Goal: Use online tool/utility: Use online tool/utility

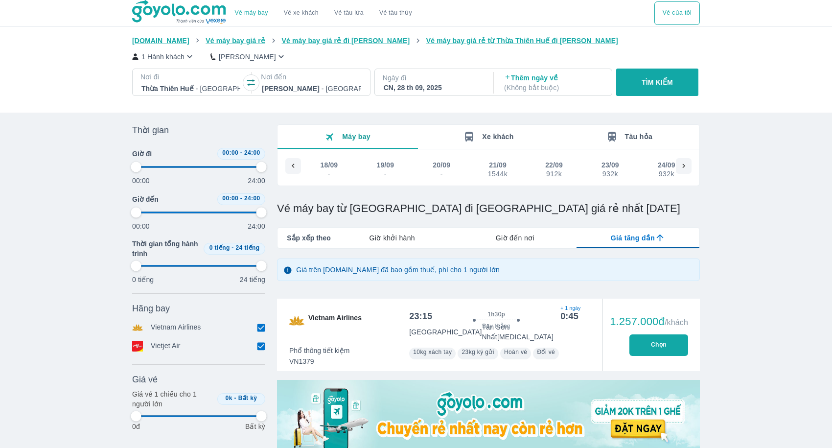
scroll to position [0, 412]
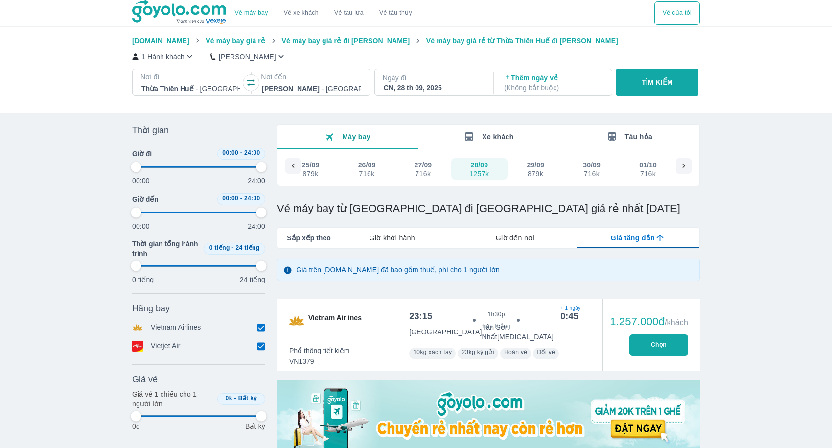
type input "97.9166666666667"
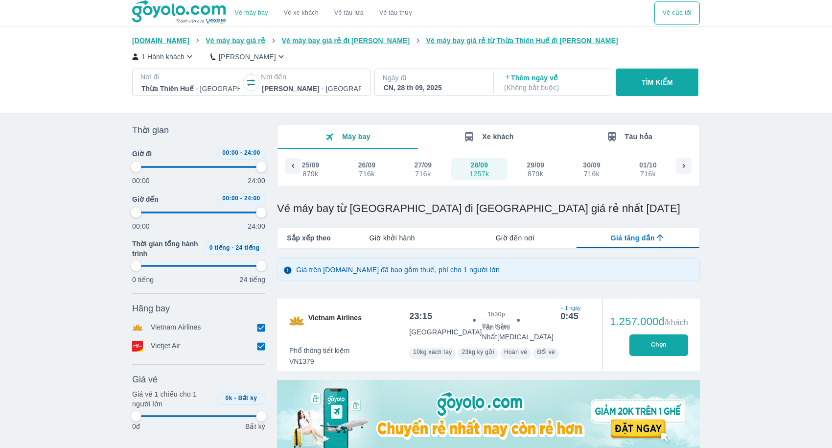
type input "97.9166666666667"
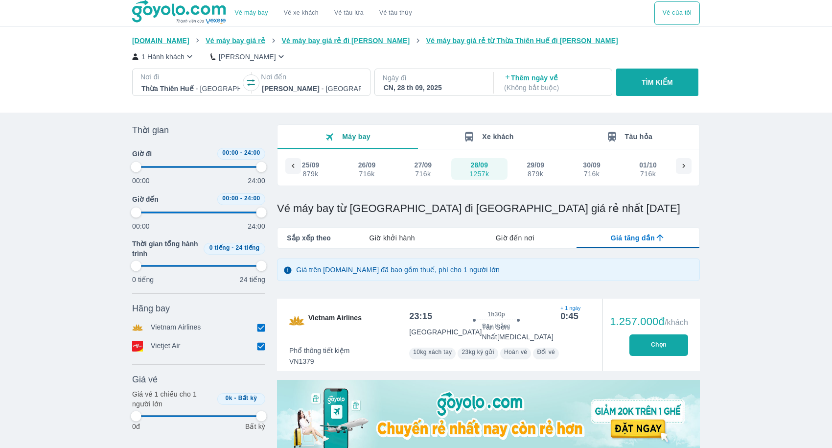
type input "97.9166666666667"
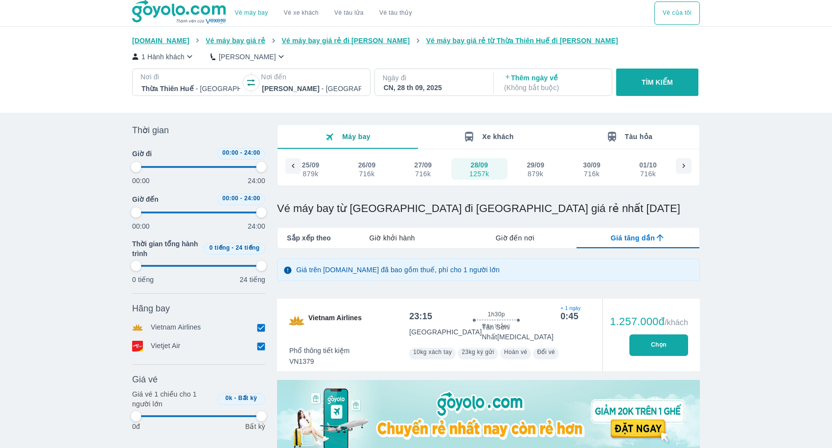
type input "97.9166666666667"
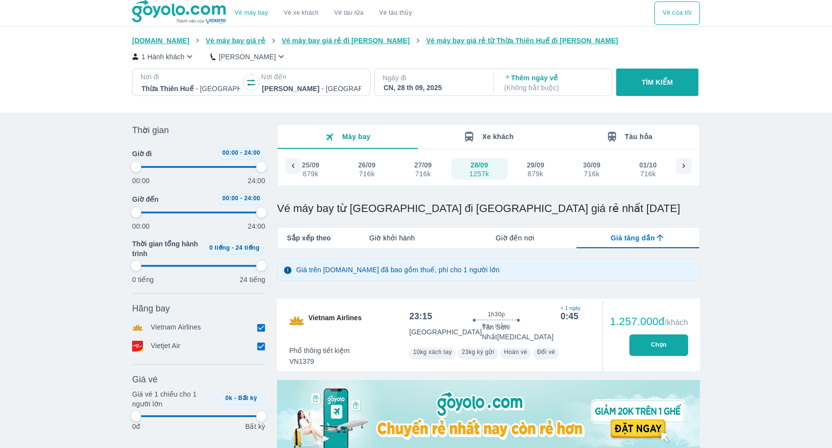
type input "97.9166666666667"
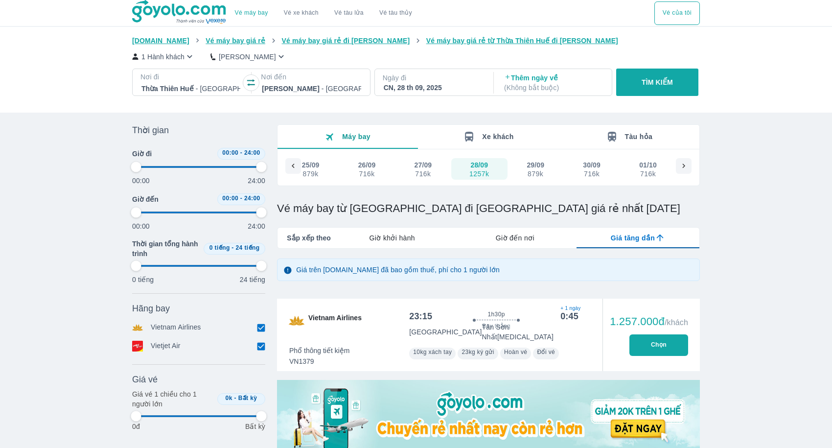
type input "97.9166666666667"
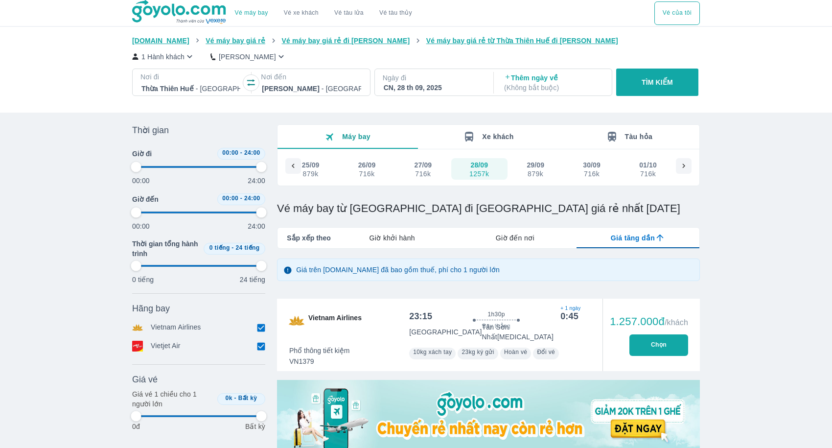
type input "97.9166666666667"
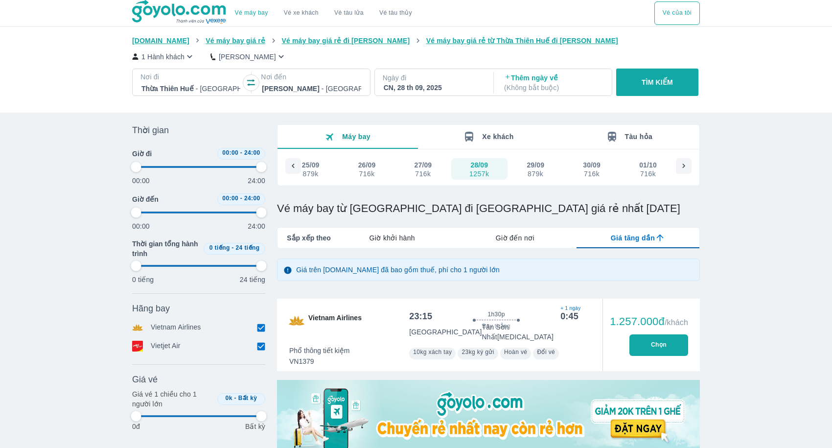
type input "97.9166666666667"
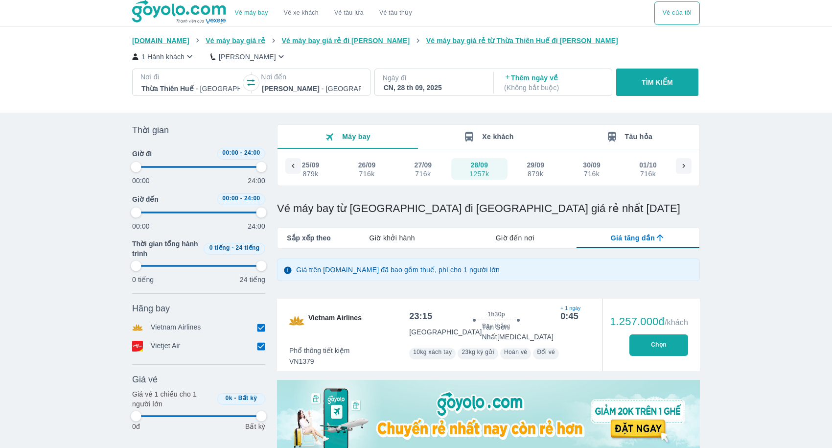
type input "97.9166666666667"
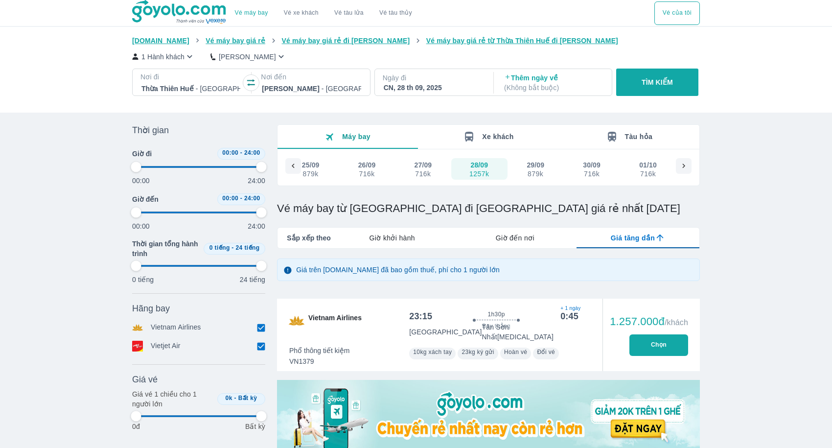
type input "97.9166666666667"
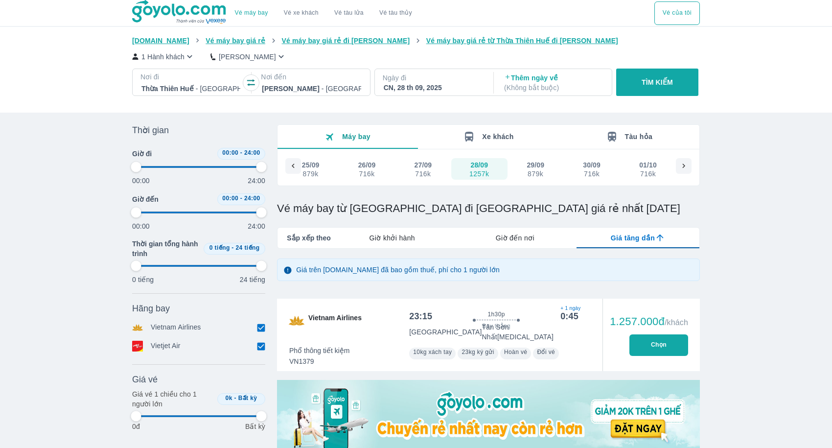
type input "97.9166666666667"
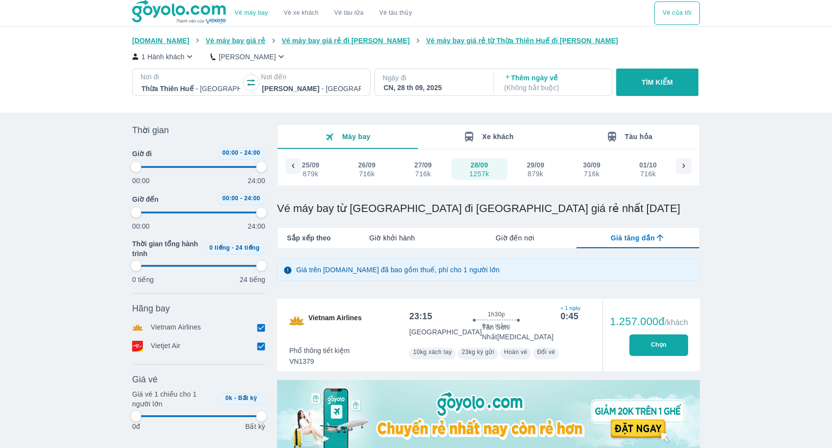
type input "97.9166666666667"
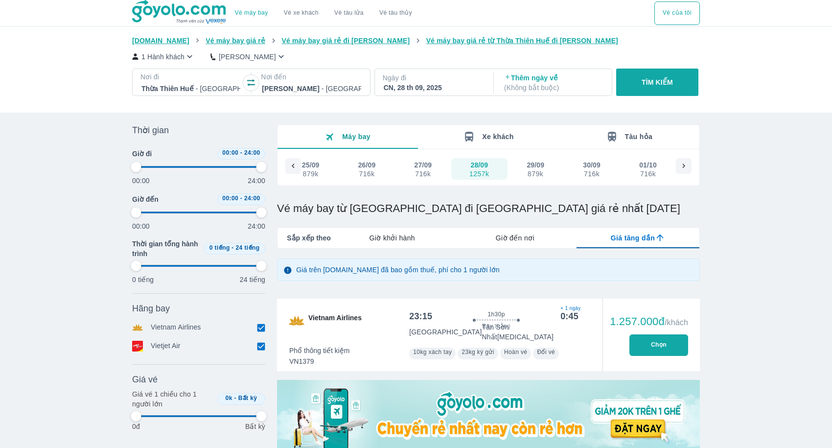
type input "97.9166666666667"
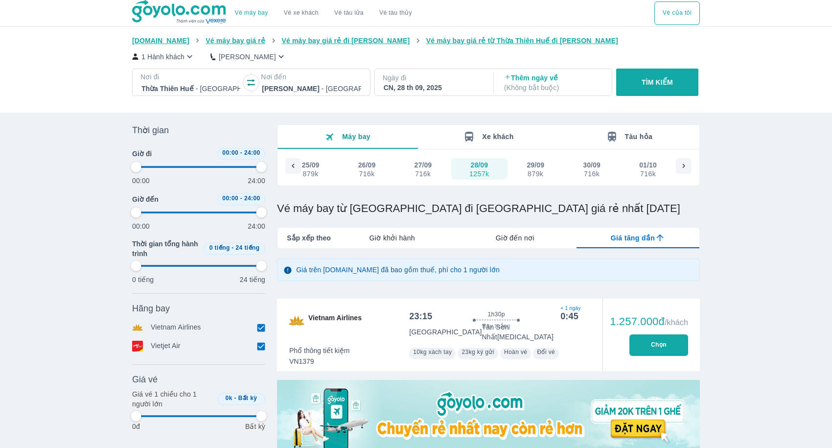
type input "97.9166666666667"
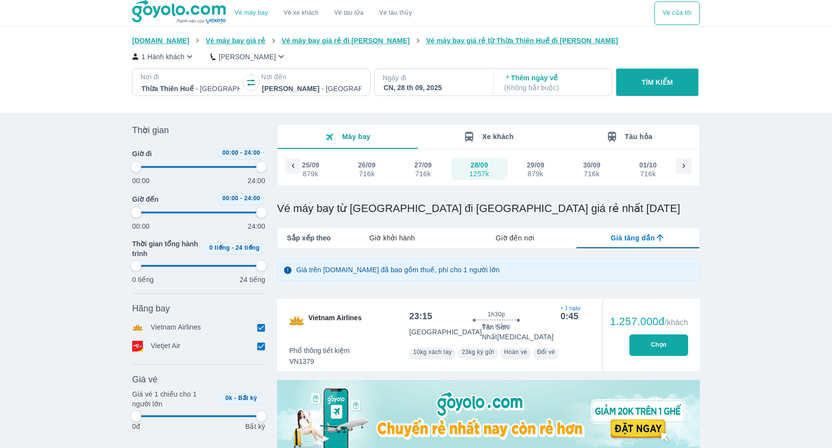
type input "97.9166666666667"
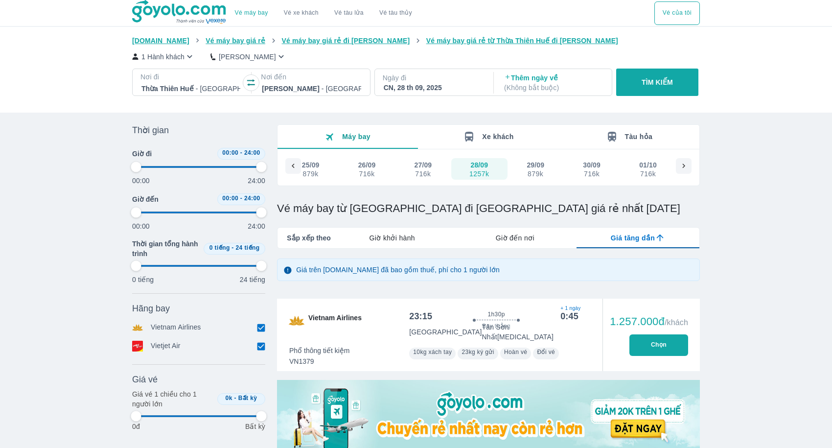
type input "97.9166666666667"
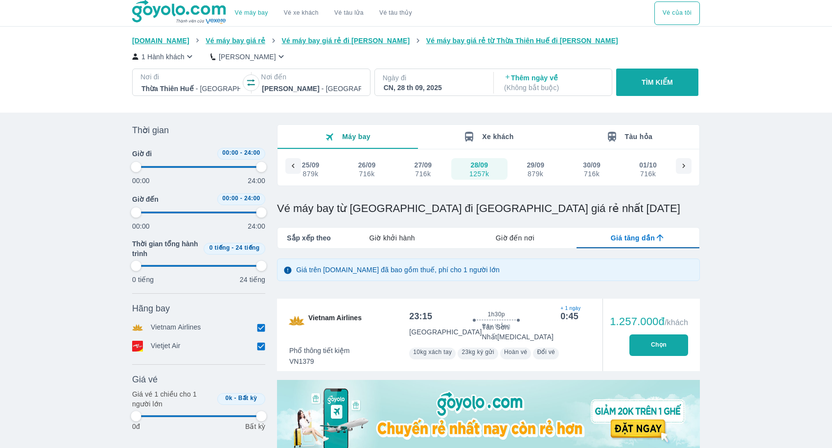
type input "97.9166666666667"
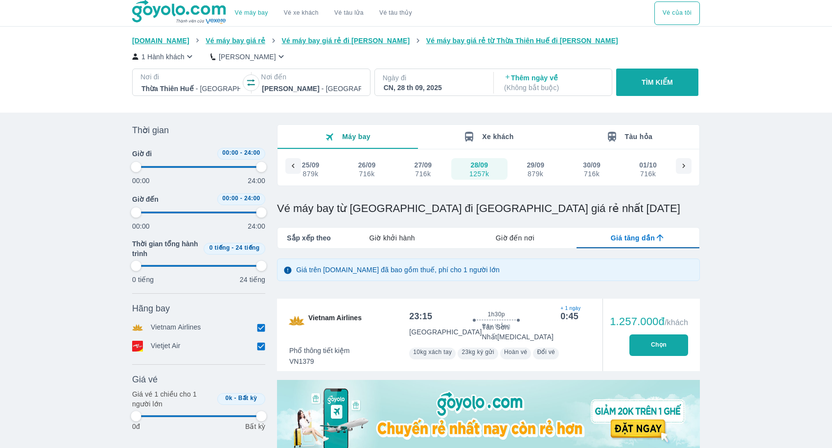
type input "97.9166666666667"
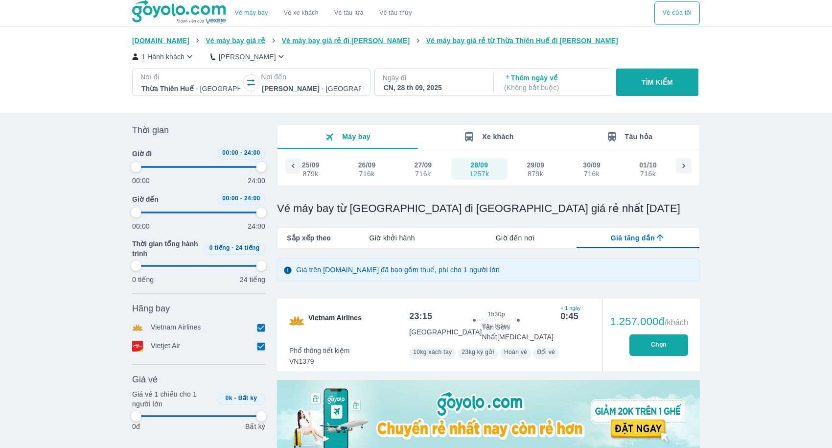
type input "97.9166666666667"
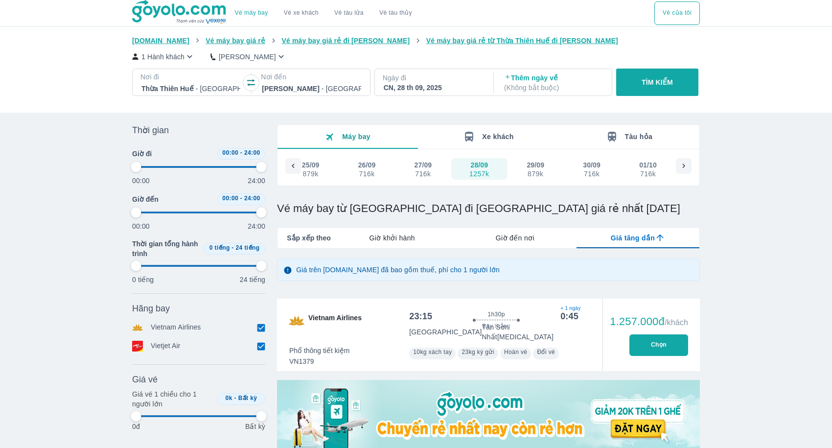
type input "97.9166666666667"
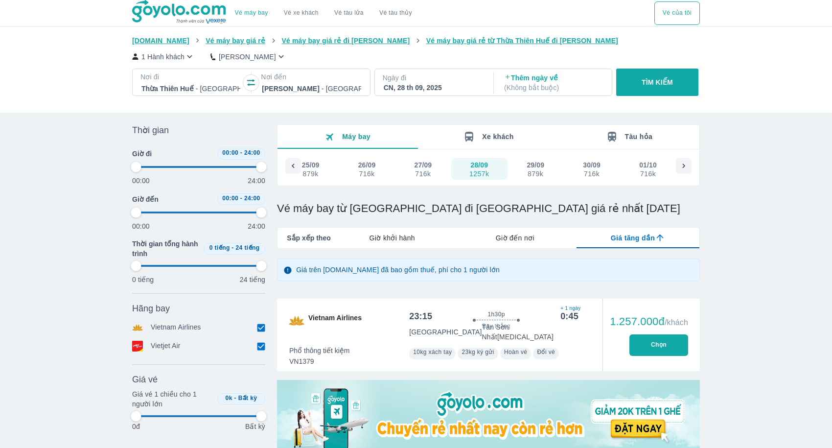
type input "97.9166666666667"
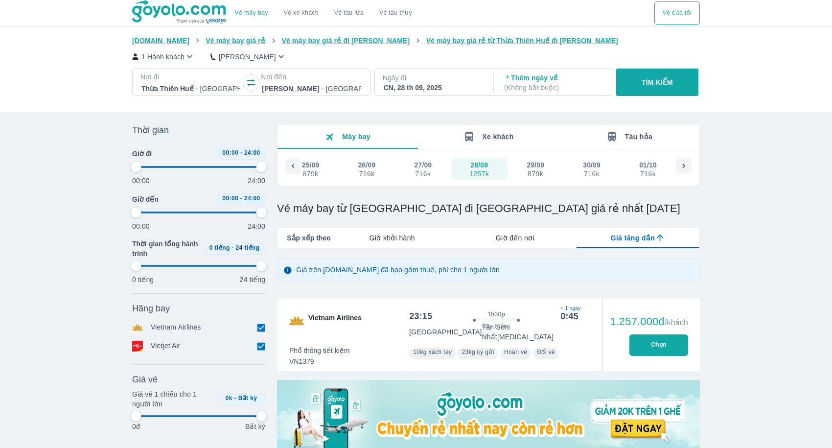
type input "97.9166666666667"
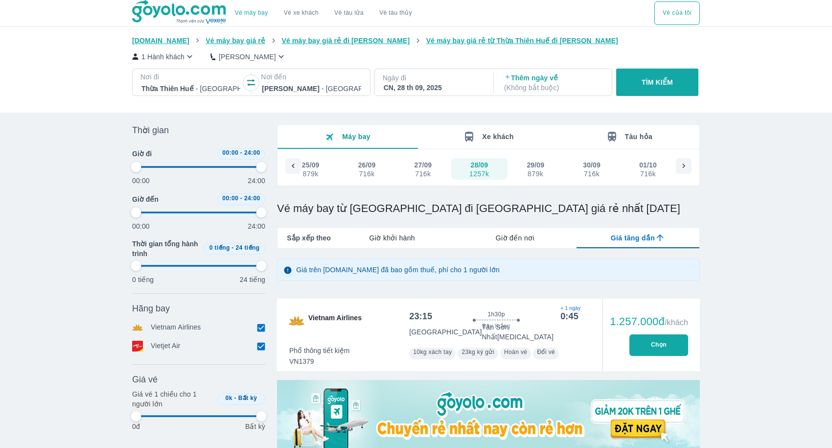
type input "97.9166666666667"
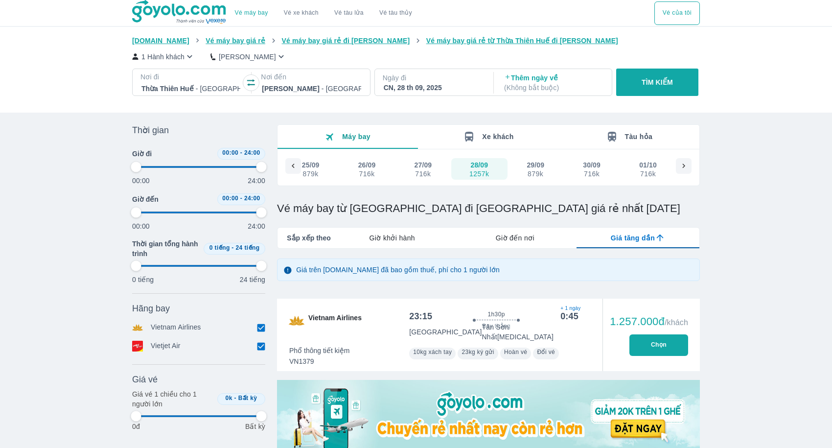
type input "97.9166666666667"
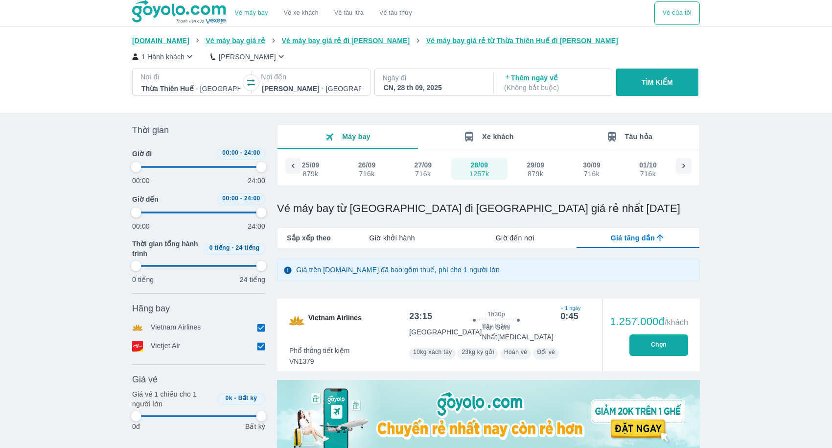
type input "97.9166666666667"
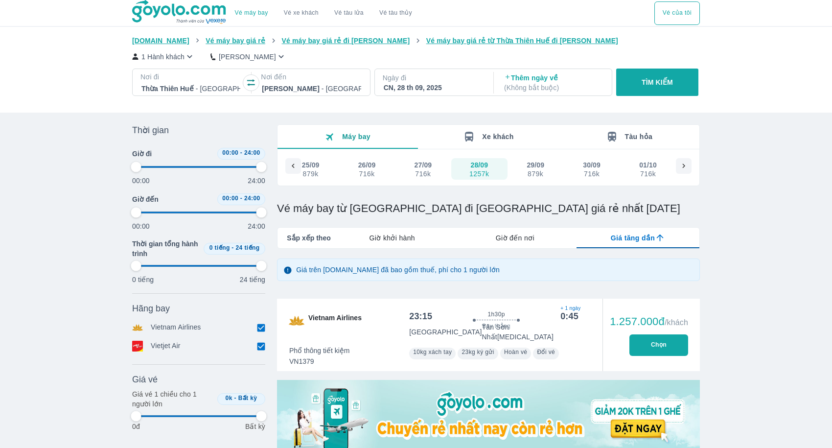
type input "97.9166666666667"
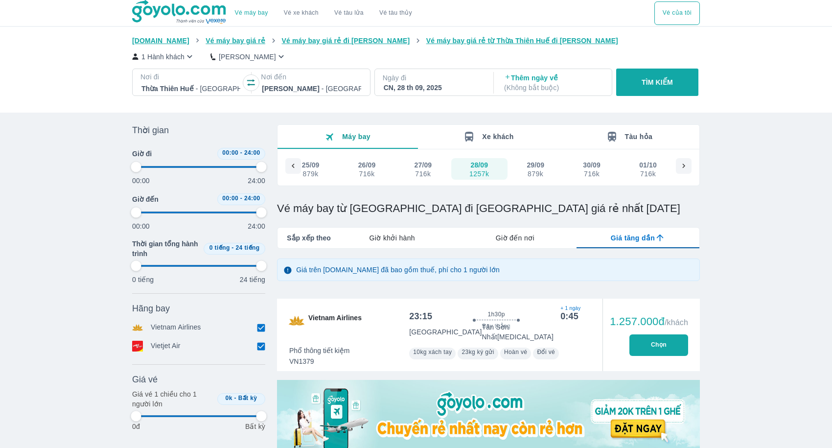
type input "97.9166666666667"
